Goal: Navigation & Orientation: Find specific page/section

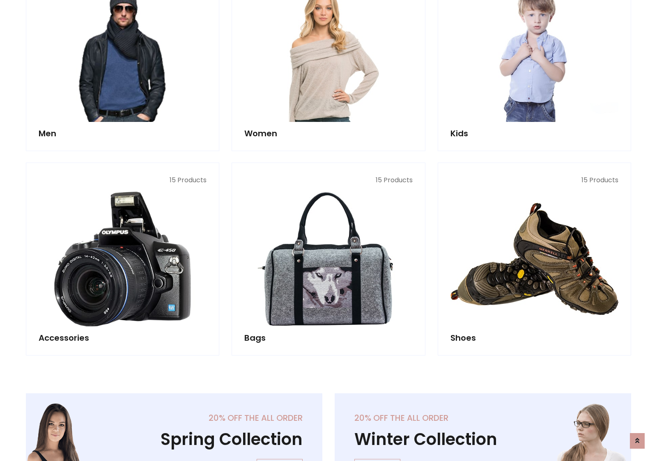
scroll to position [275, 0]
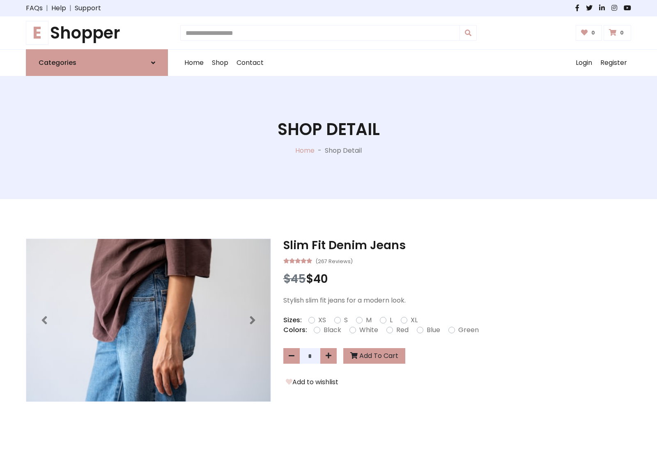
click at [97, 33] on h1 "E Shopper" at bounding box center [97, 33] width 142 height 20
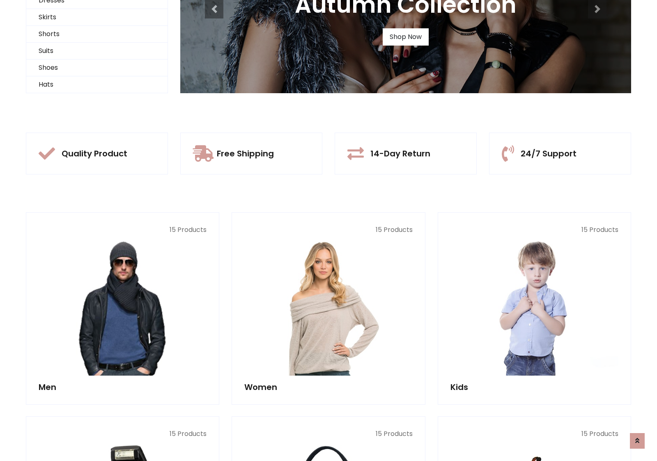
scroll to position [79, 0]
